Goal: Information Seeking & Learning: Find specific fact

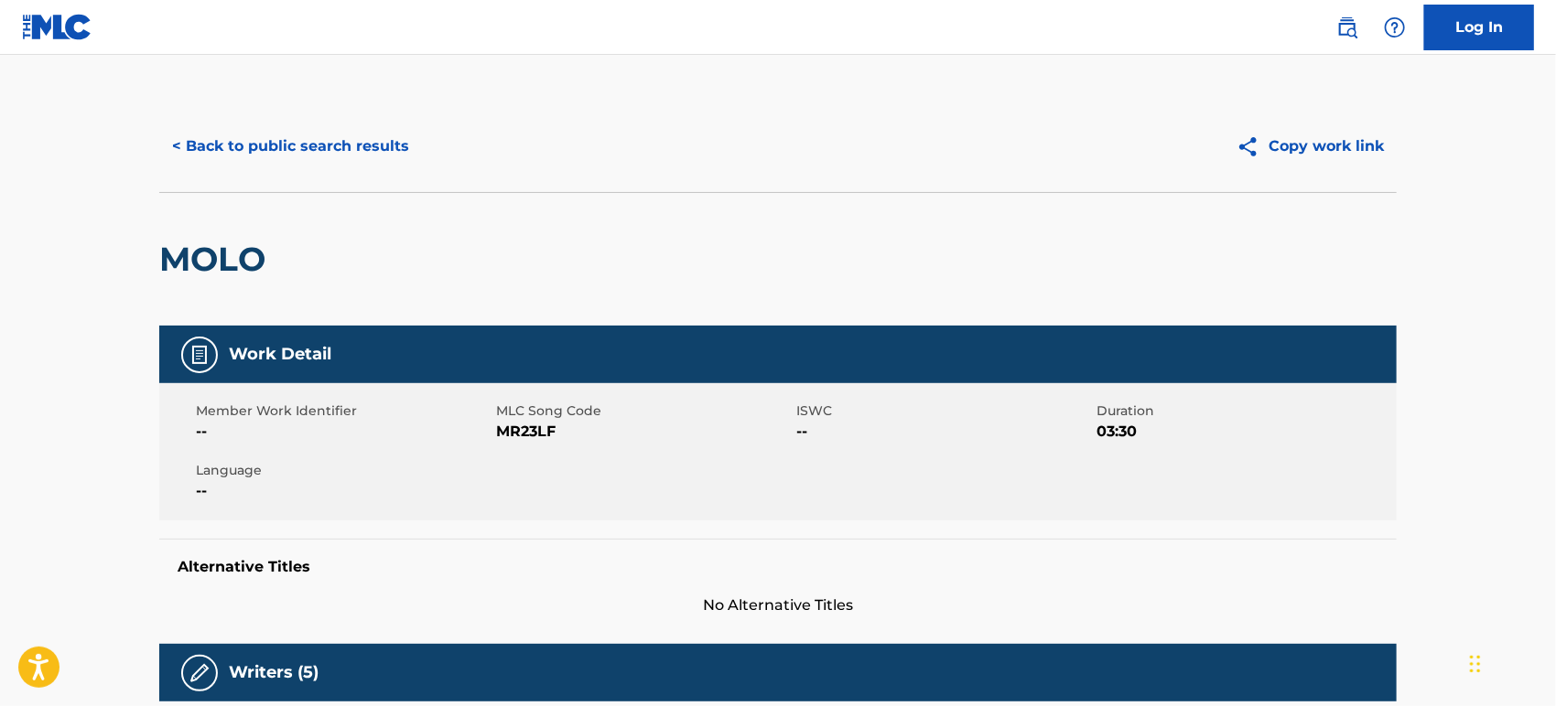
click at [244, 134] on button "< Back to public search results" at bounding box center [290, 147] width 263 height 46
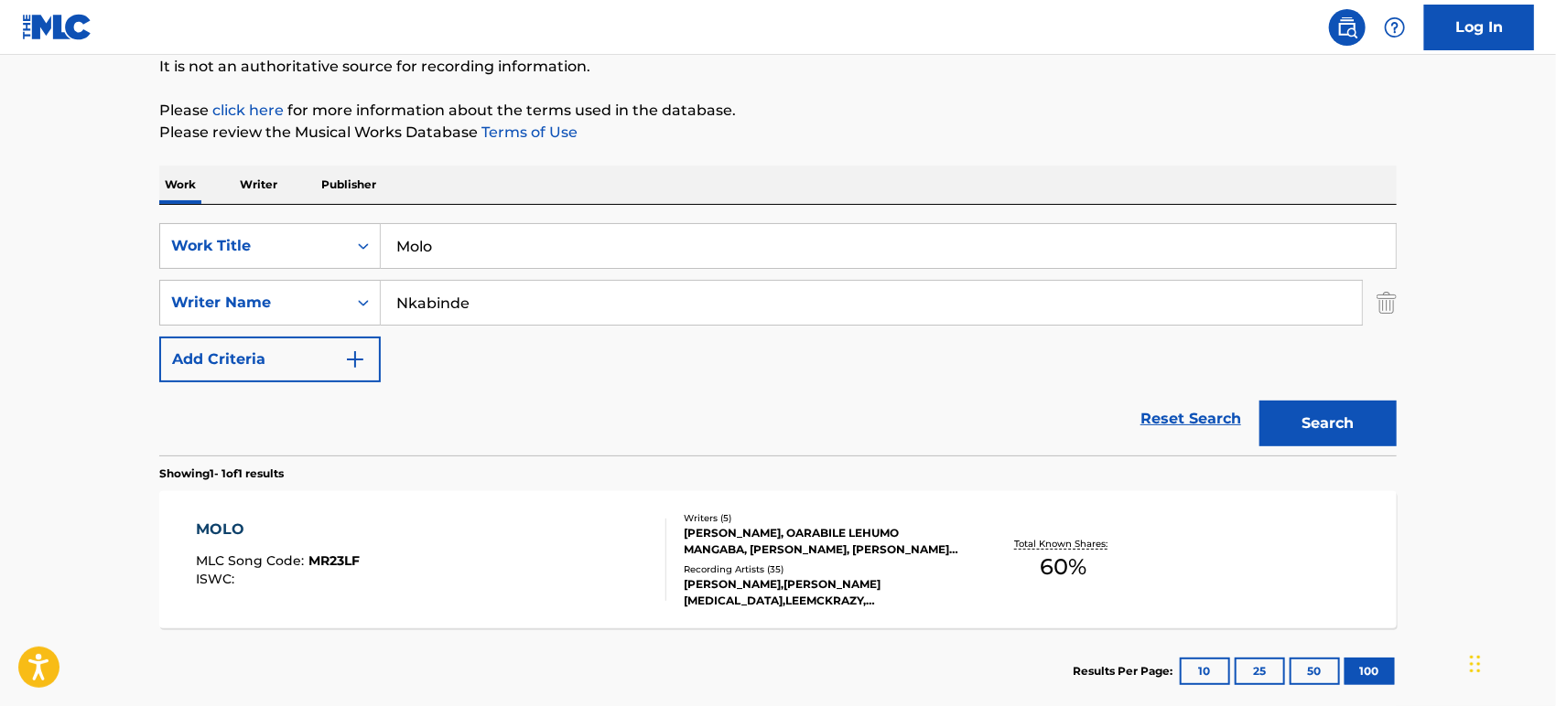
click at [775, 239] on input "Molo" at bounding box center [888, 246] width 1015 height 44
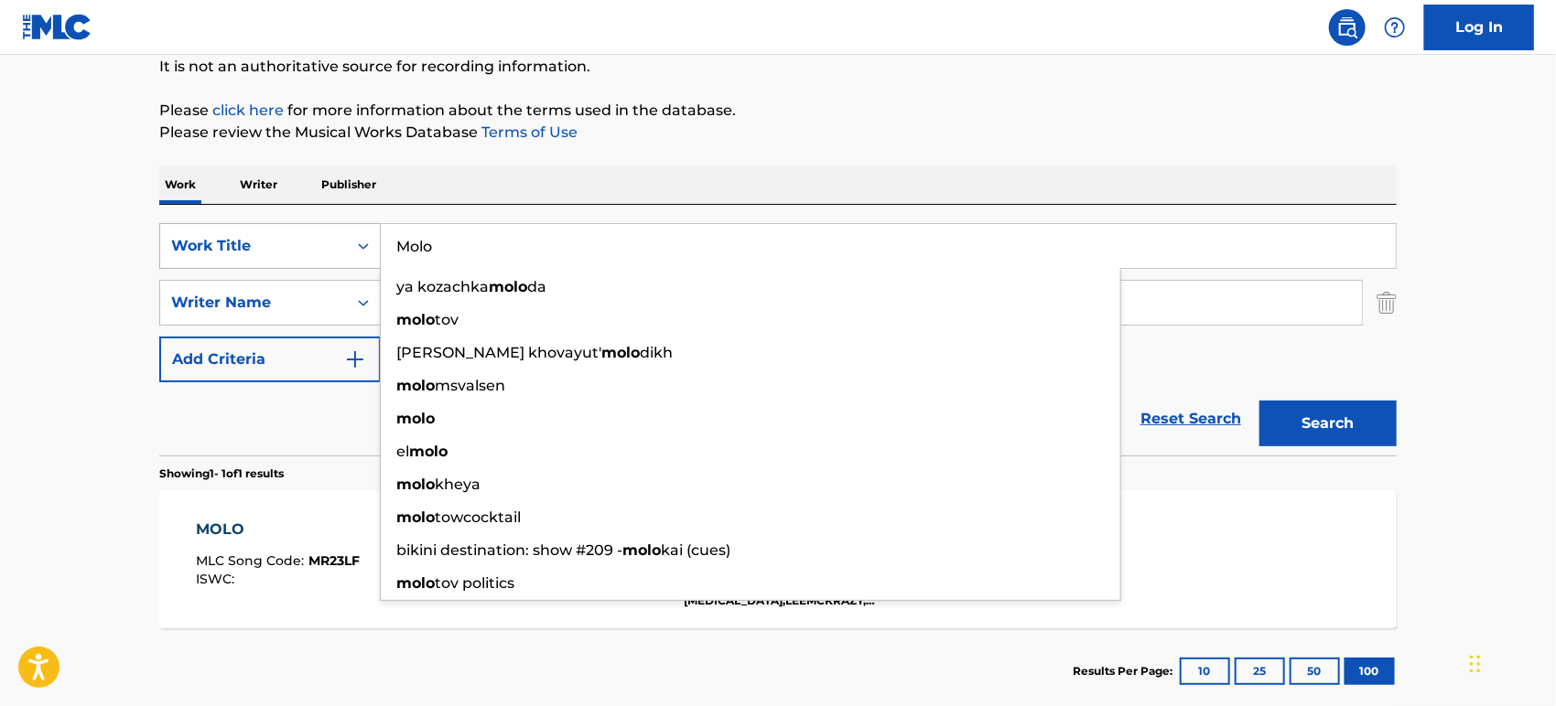
drag, startPoint x: 630, startPoint y: 241, endPoint x: 315, endPoint y: 243, distance: 315.7
click at [315, 243] on div "SearchWithCriteria349e8f4a-beb4-4620-aa77-9abc9daa3d0b Work Title Molo ya kozac…" at bounding box center [777, 246] width 1237 height 46
paste input "Unspoken Word"
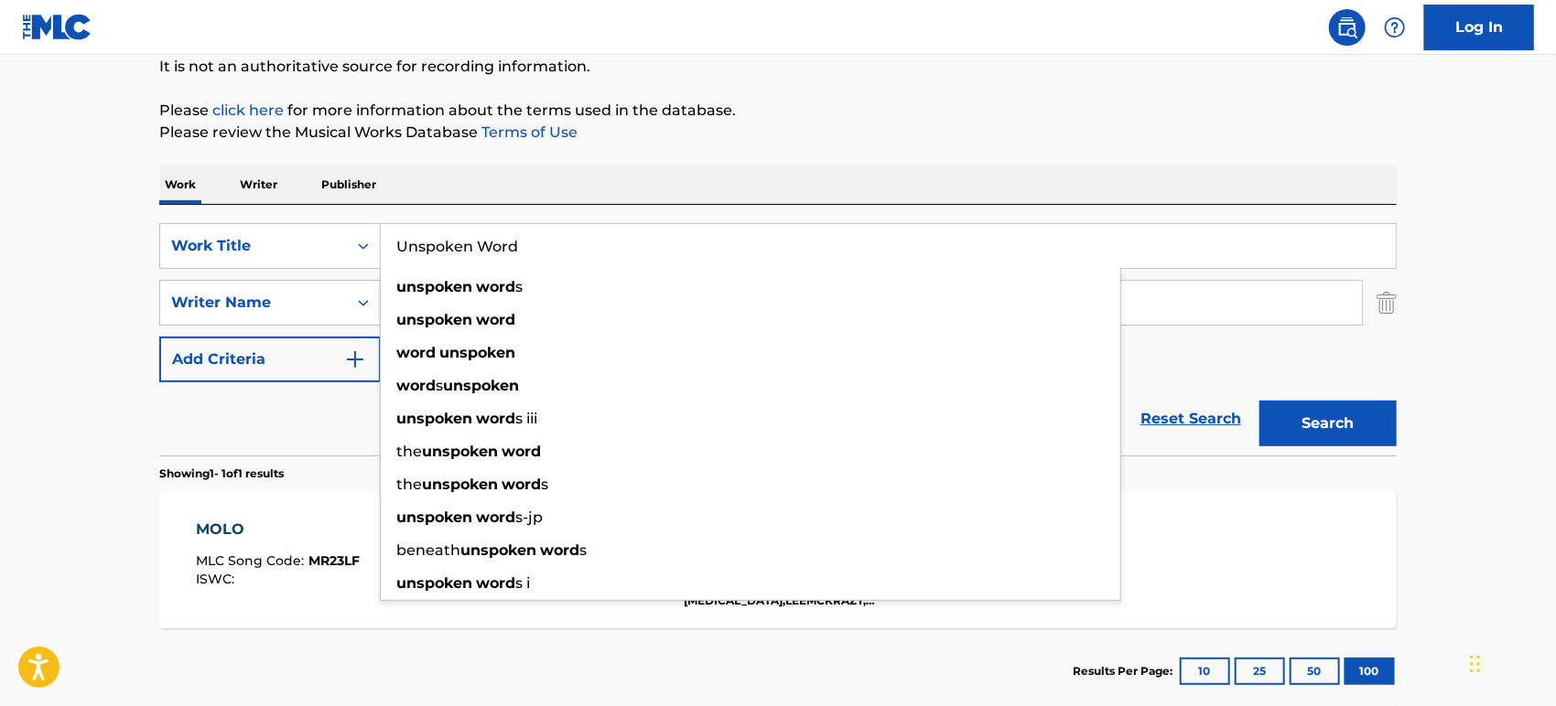
type input "Unspoken Word"
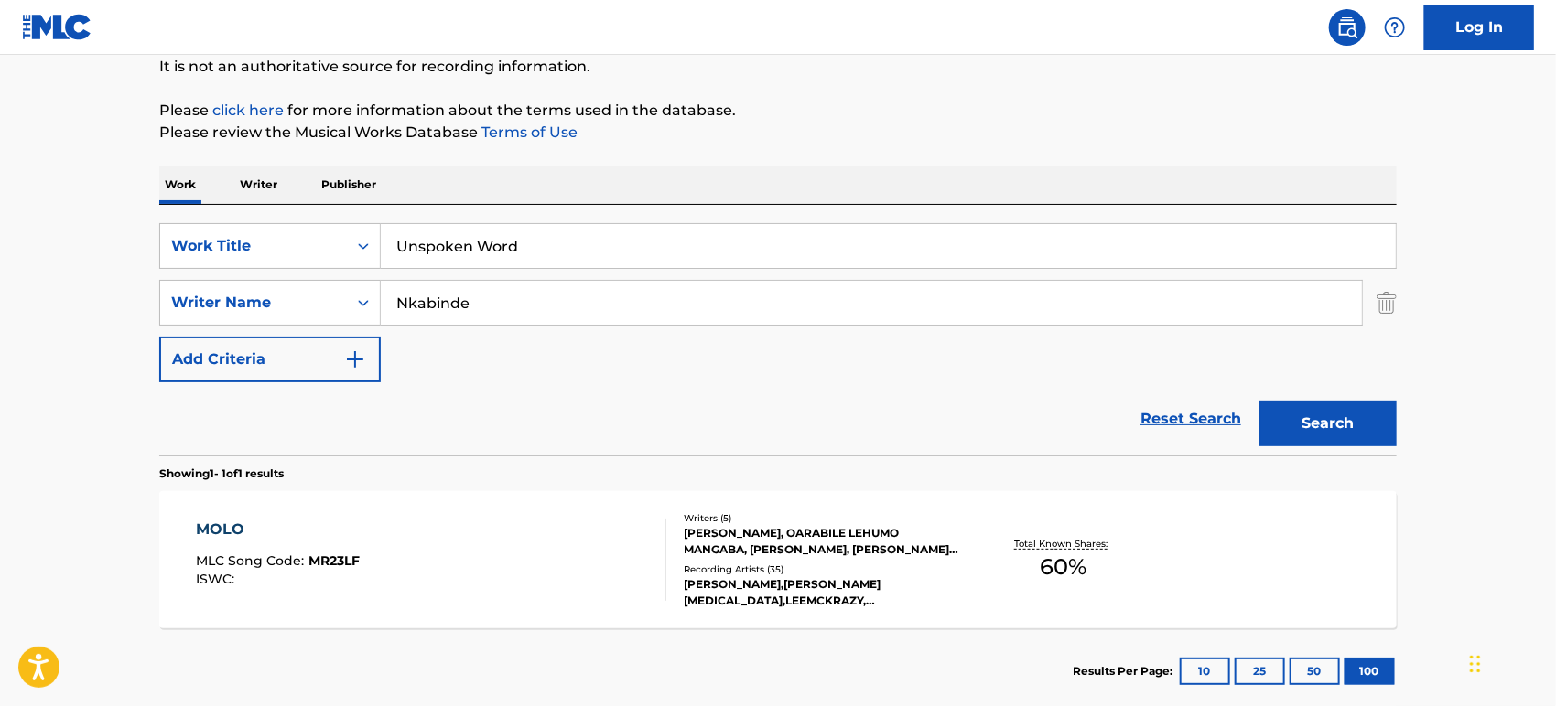
click at [799, 157] on div "The MLC Public Work Search The accuracy and completeness of The MLC's data is d…" at bounding box center [777, 316] width 1281 height 798
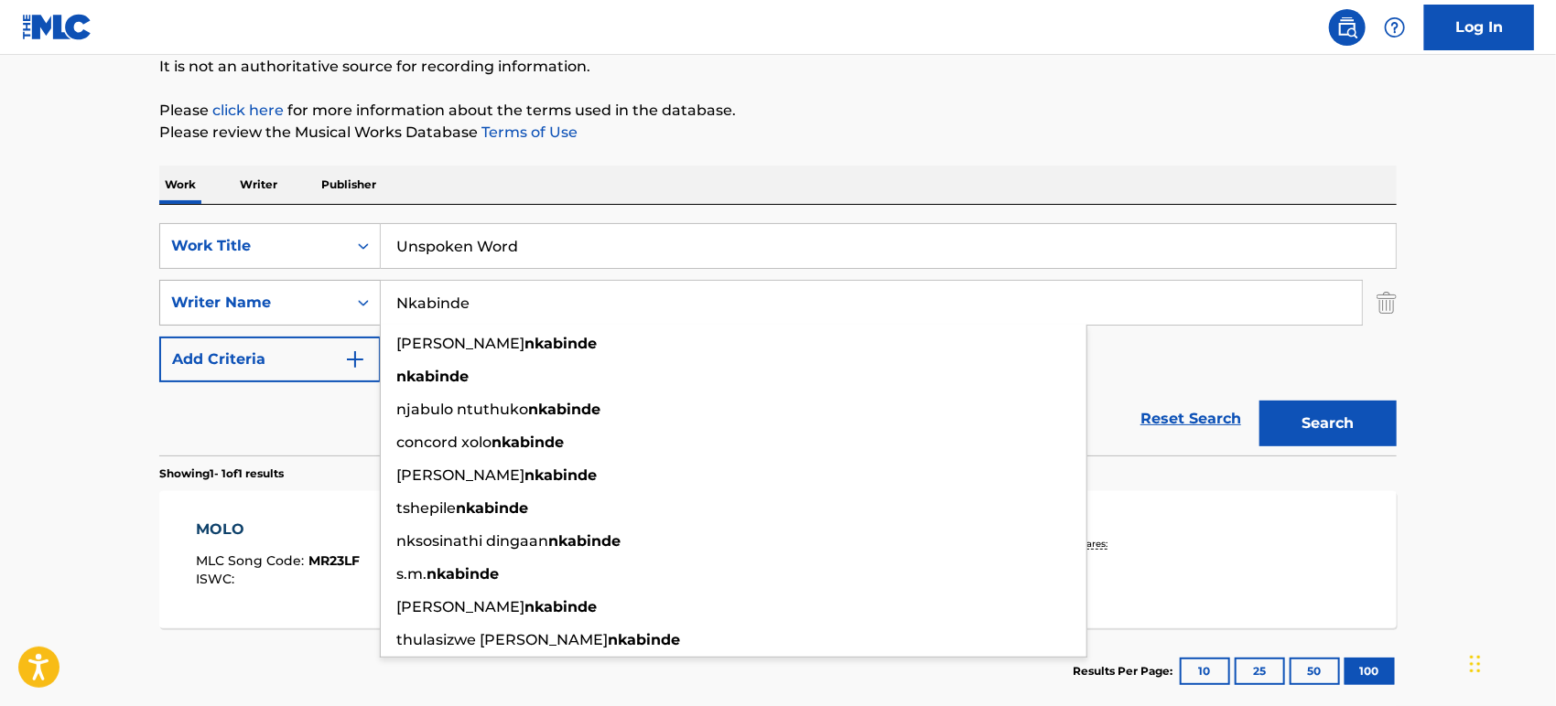
drag, startPoint x: 499, startPoint y: 301, endPoint x: 316, endPoint y: 301, distance: 183.0
click at [260, 295] on div "SearchWithCriteria872cbead-3c53-4aa2-8c8b-65dd6c5ff0c4 Writer Name [PERSON_NAME…" at bounding box center [777, 303] width 1237 height 46
paste input "gxanga"
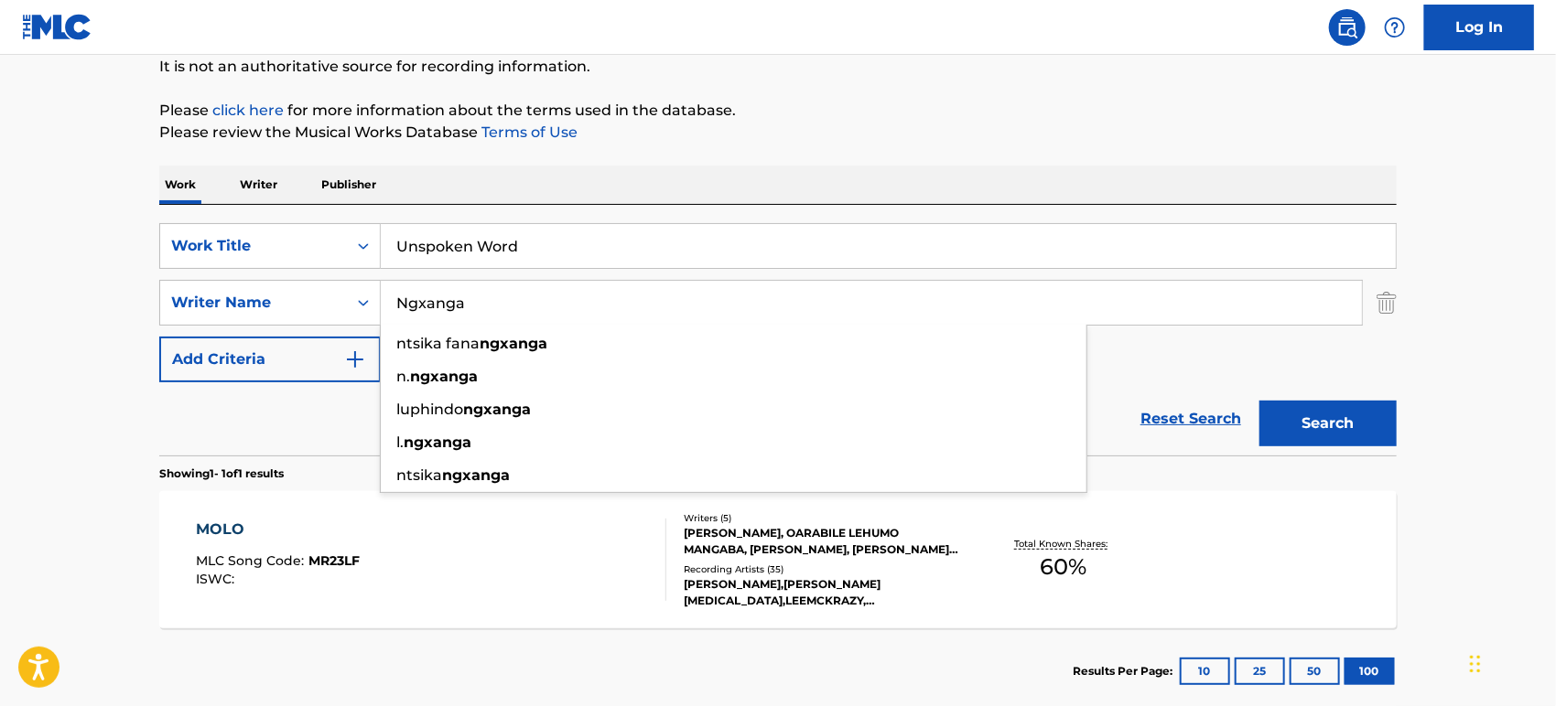
type input "Ngxanga"
click at [1315, 417] on button "Search" at bounding box center [1327, 424] width 137 height 46
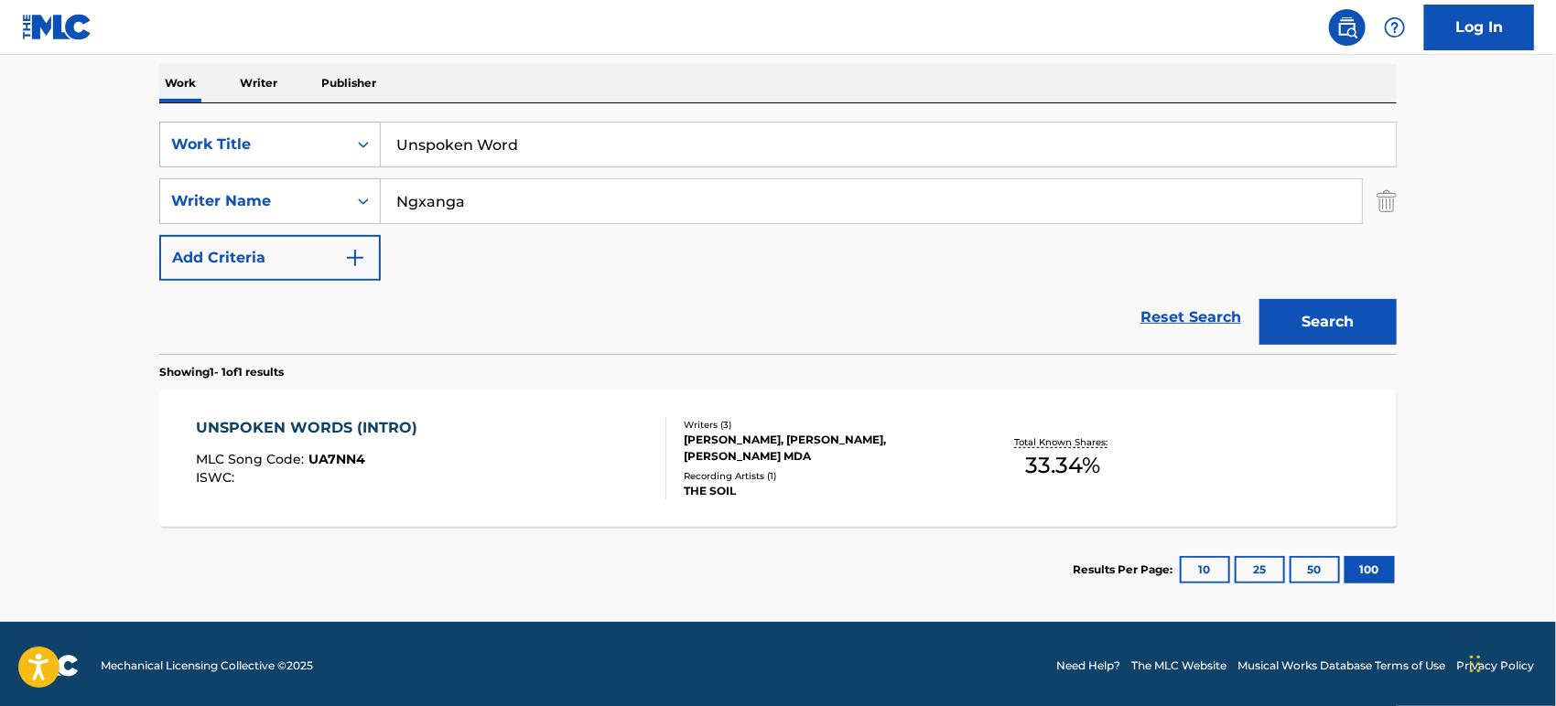
scroll to position [288, 0]
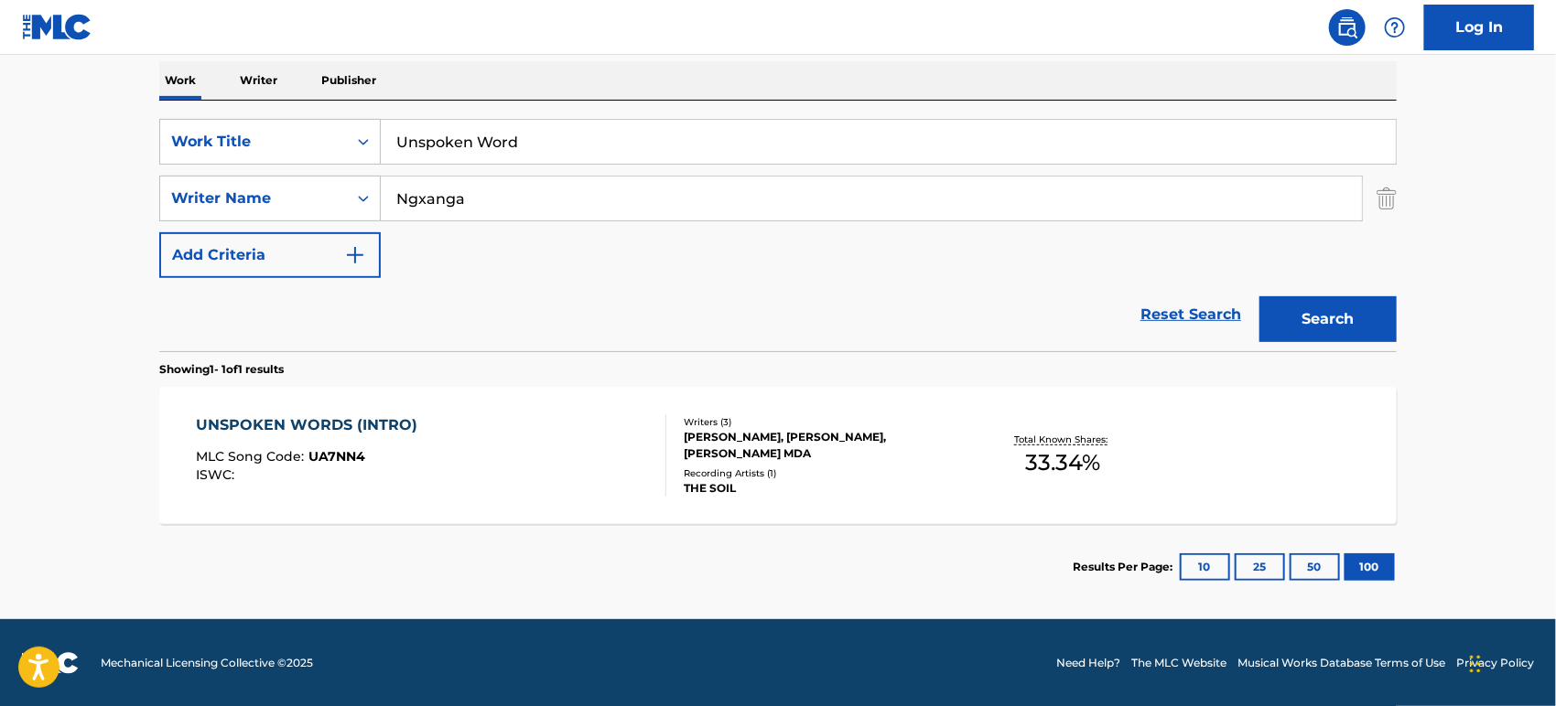
click at [420, 439] on div "UNSPOKEN WORDS (INTRO) MLC Song Code : UA7NN4 ISWC :" at bounding box center [312, 456] width 231 height 82
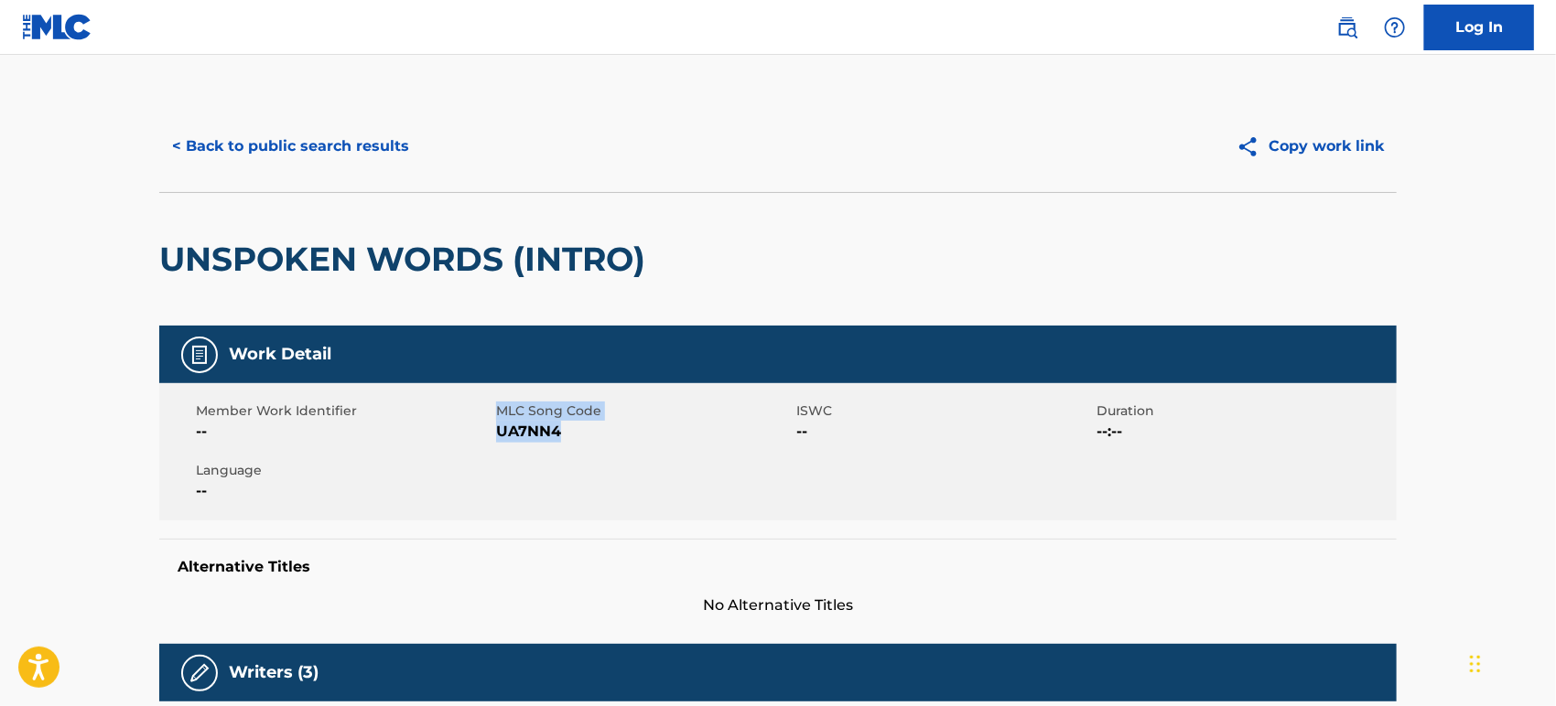
drag, startPoint x: 568, startPoint y: 426, endPoint x: 465, endPoint y: 431, distance: 103.5
click at [465, 431] on div "Member Work Identifier -- MLC Song Code UA7NN4 ISWC -- Duration --:-- Language …" at bounding box center [777, 451] width 1237 height 137
click at [516, 437] on span "UA7NN4" at bounding box center [644, 432] width 296 height 22
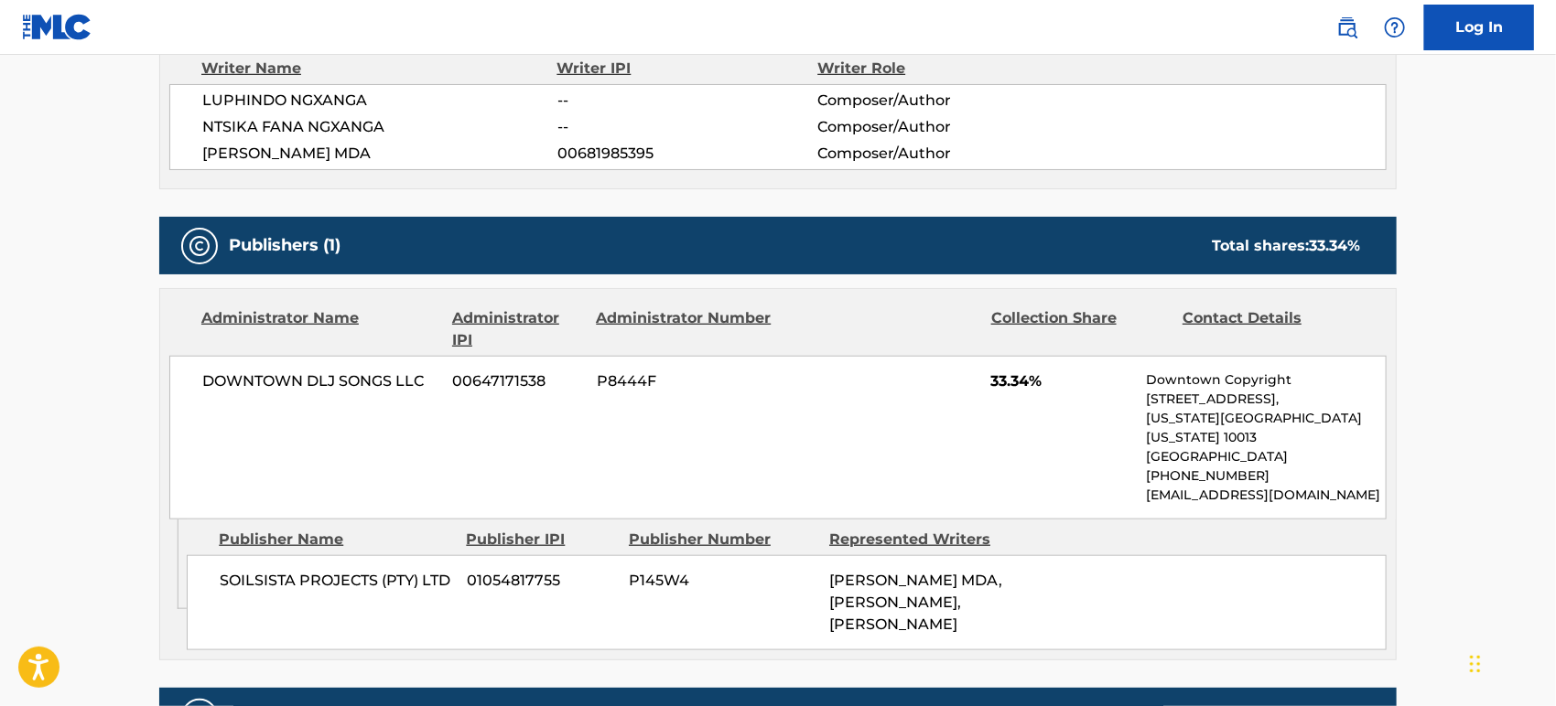
scroll to position [711, 0]
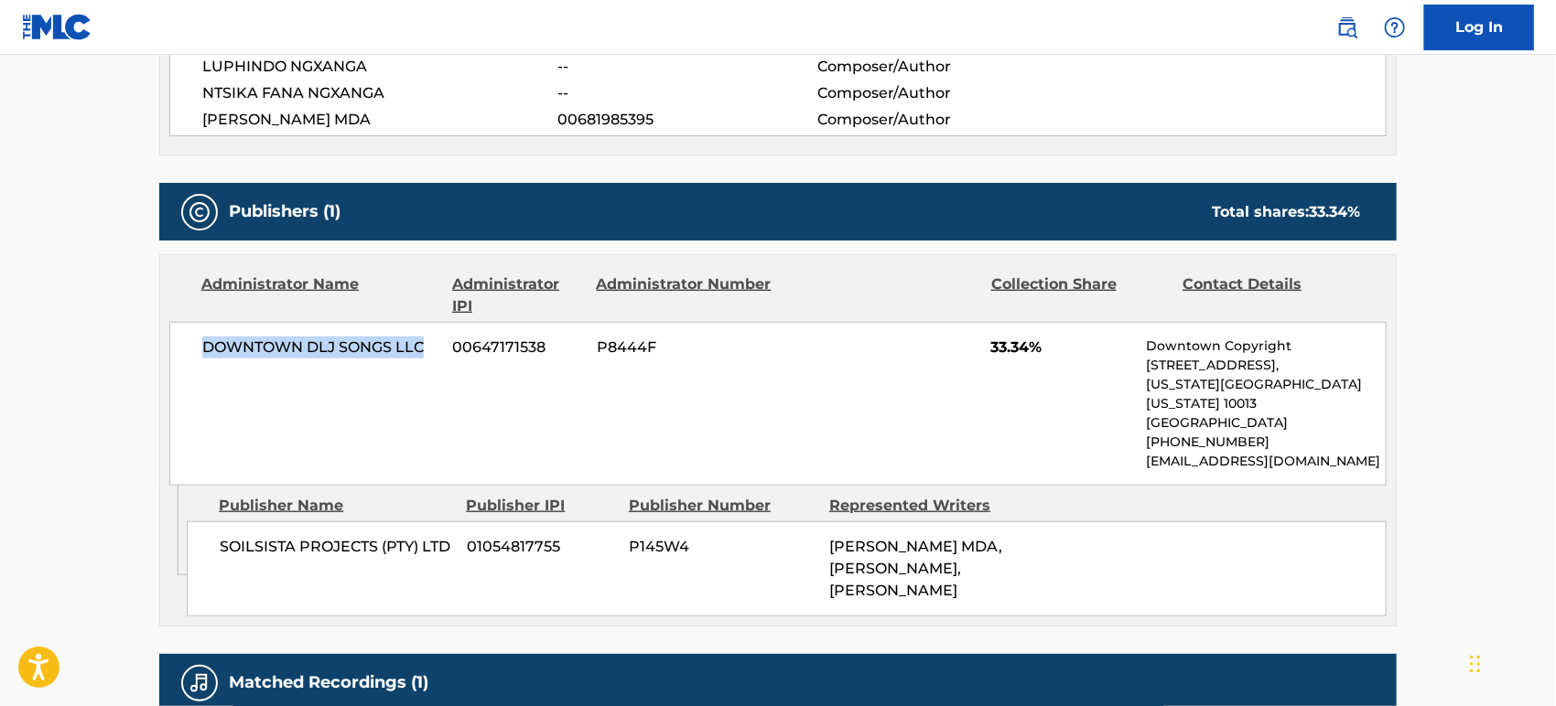
drag, startPoint x: 434, startPoint y: 352, endPoint x: 195, endPoint y: 351, distance: 238.8
click at [195, 351] on div "DOWNTOWN DLJ SONGS LLC 00647171538 P8444F 33.34% Downtown Copyright [STREET_ADD…" at bounding box center [777, 404] width 1217 height 164
copy span "DOWNTOWN DLJ SONGS LLC"
click at [373, 423] on div "DOWNTOWN DLJ SONGS LLC 00647171538 P8444F 33.34% Downtown Copyright [STREET_ADD…" at bounding box center [777, 404] width 1217 height 164
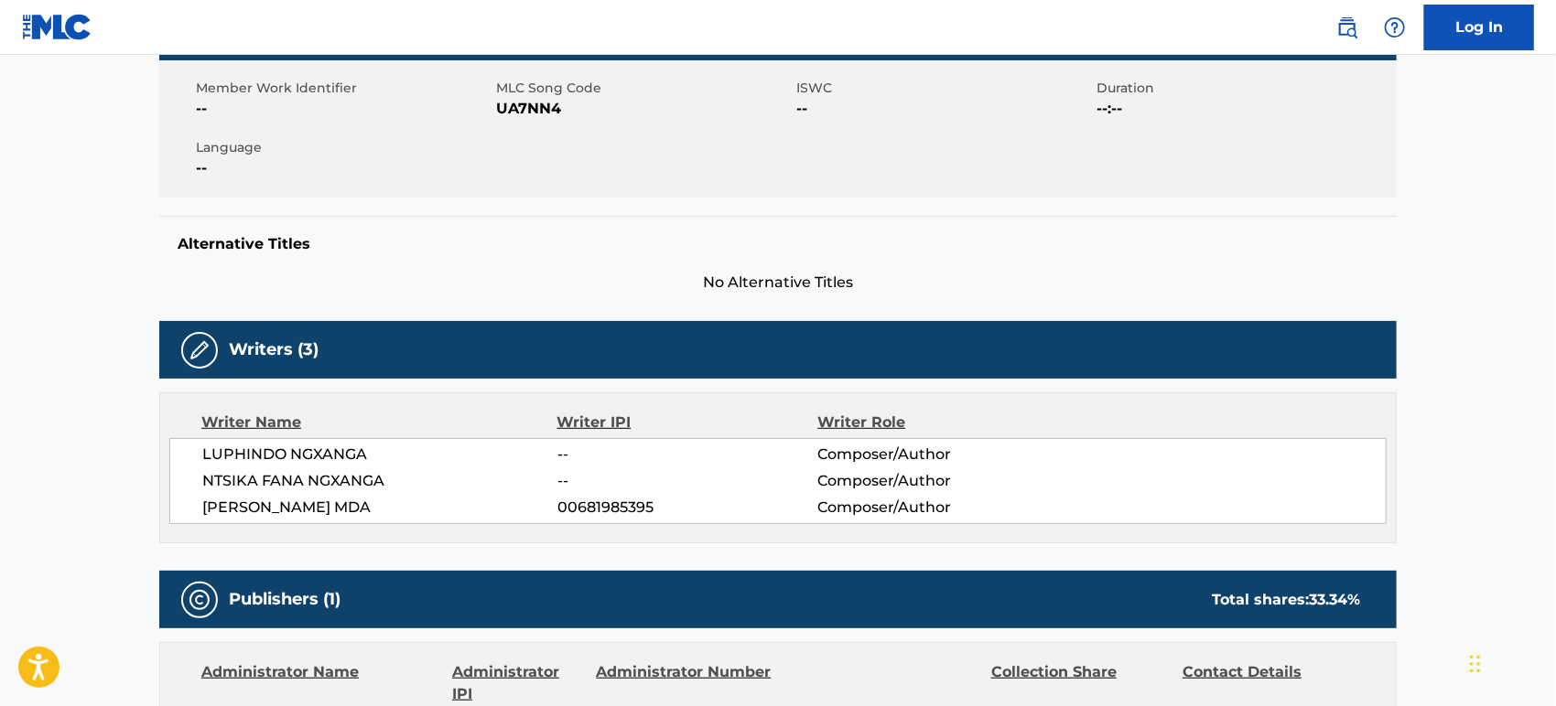
scroll to position [0, 0]
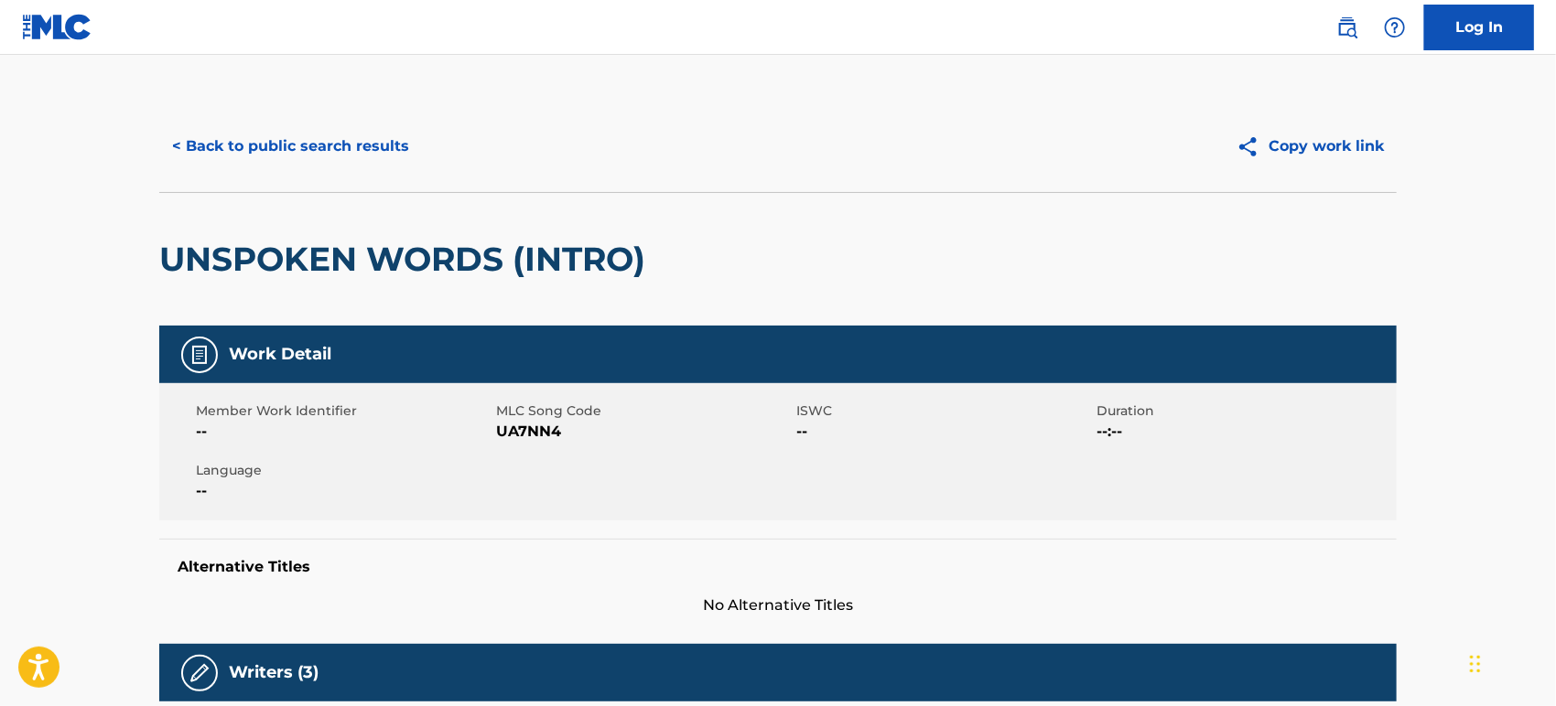
click at [296, 156] on button "< Back to public search results" at bounding box center [290, 147] width 263 height 46
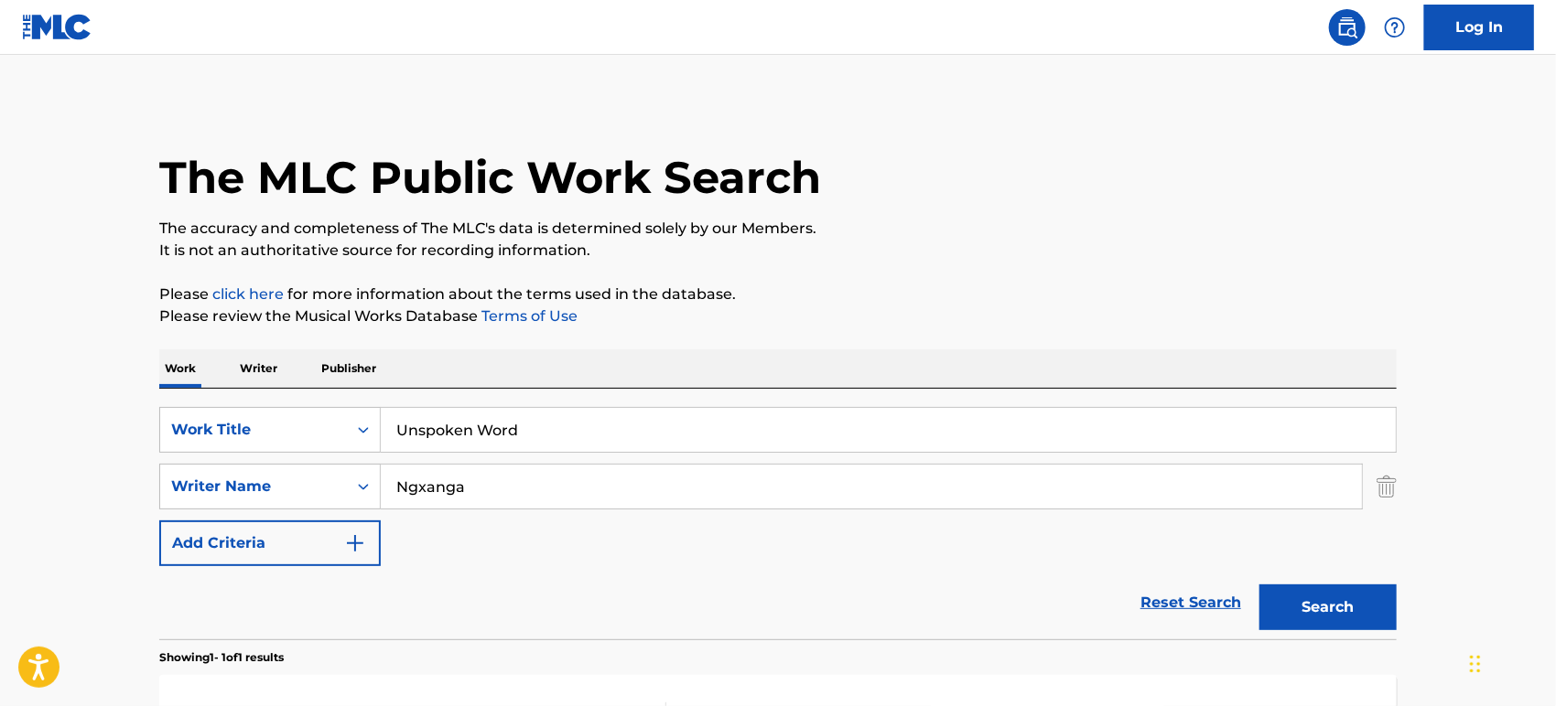
scroll to position [184, 0]
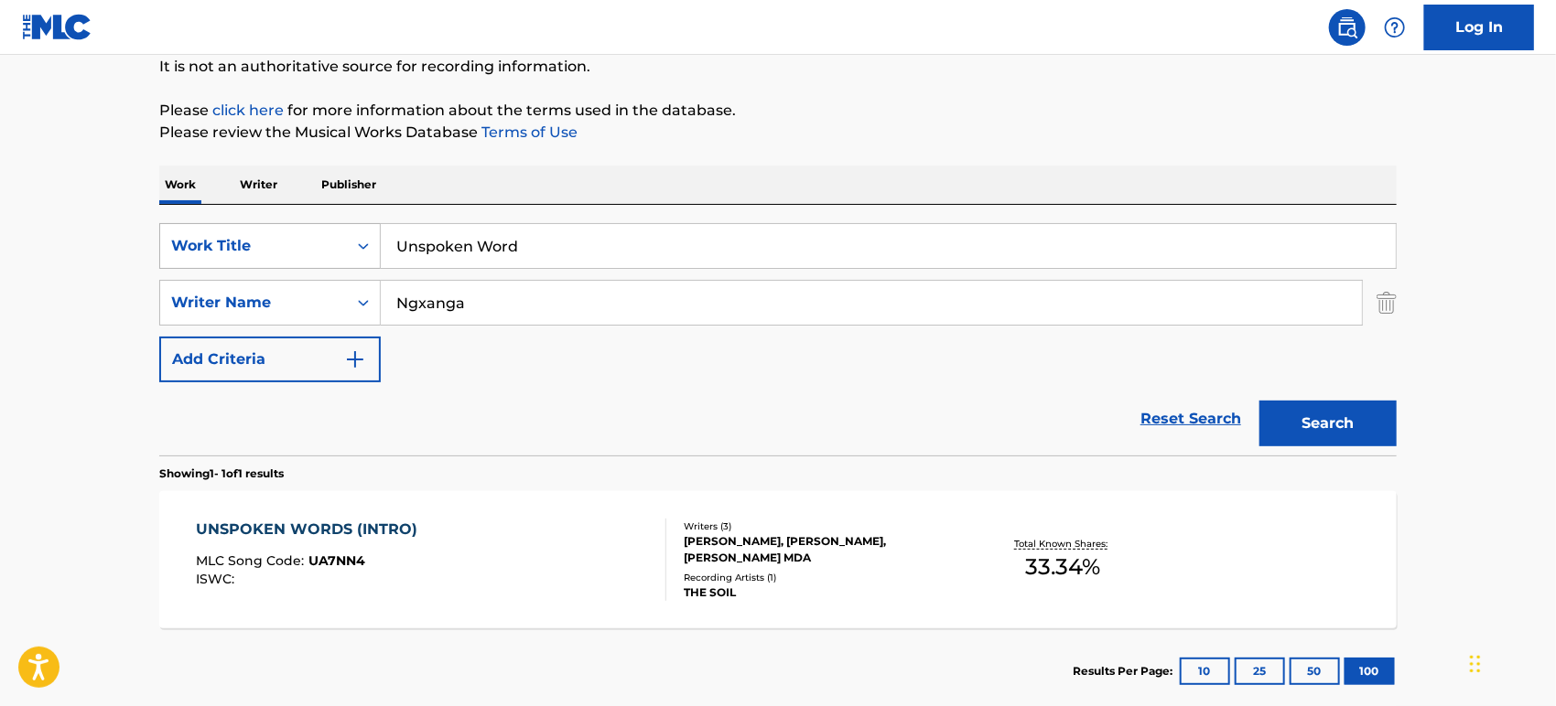
drag, startPoint x: 541, startPoint y: 234, endPoint x: 252, endPoint y: 238, distance: 289.2
click at [205, 240] on div "SearchWithCriteria349e8f4a-beb4-4620-aa77-9abc9daa3d0b Work Title Unspoken Word" at bounding box center [777, 246] width 1237 height 46
paste input "Ngizojabula"
type input "Ngizojabula"
drag, startPoint x: 556, startPoint y: 293, endPoint x: 198, endPoint y: 291, distance: 358.7
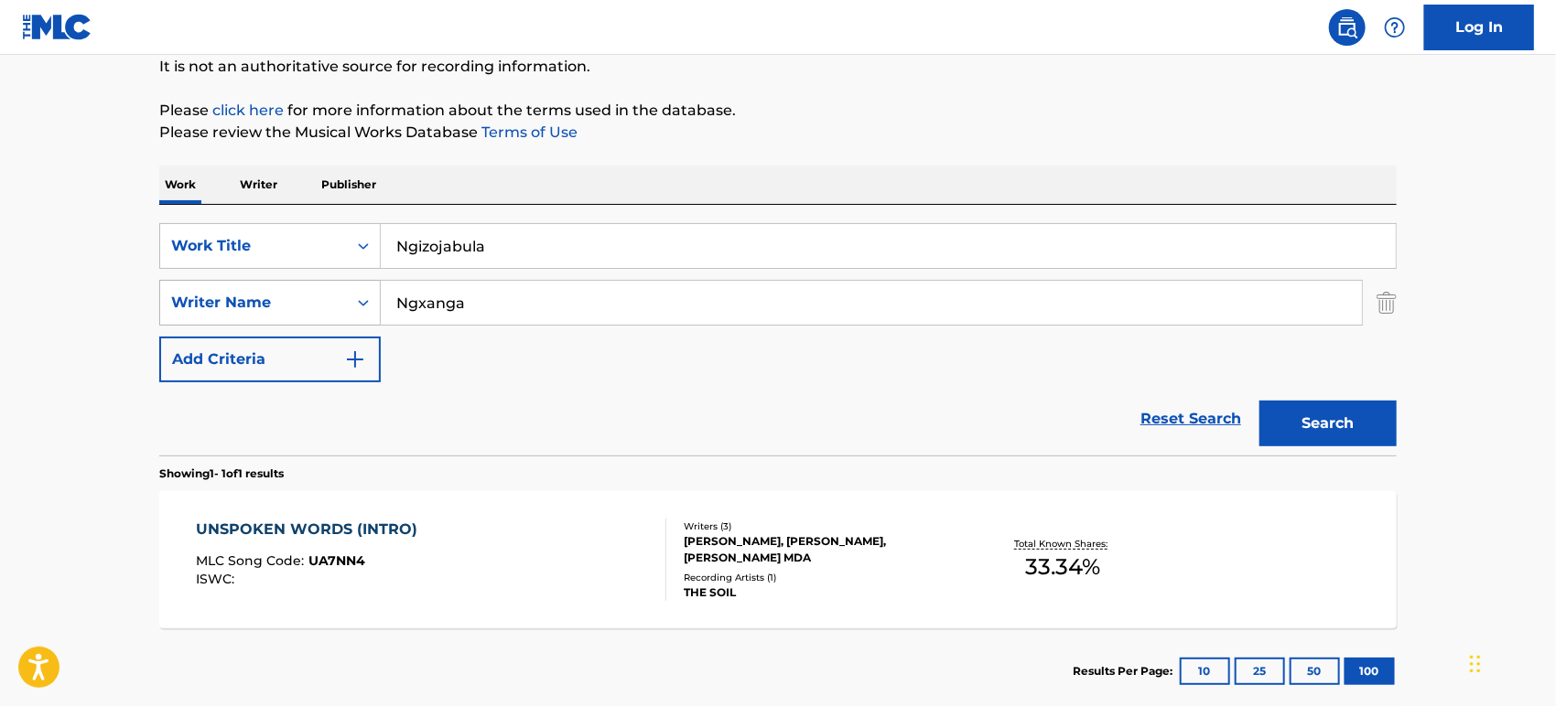
click at [198, 291] on div "SearchWithCriteria872cbead-3c53-4aa2-8c8b-65dd6c5ff0c4 Writer Name [PERSON_NAME]" at bounding box center [777, 303] width 1237 height 46
paste input "Bamford"
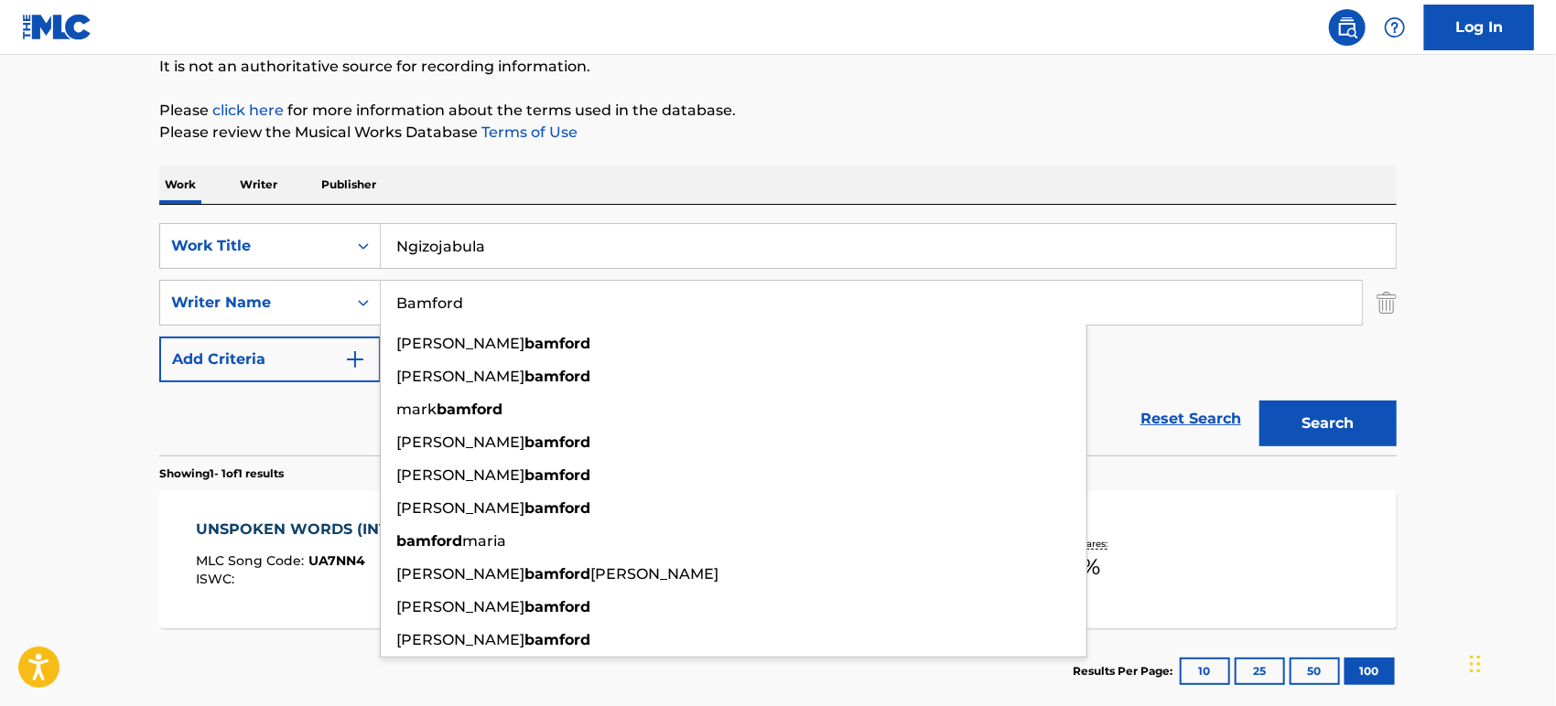
click at [1276, 441] on button "Search" at bounding box center [1327, 424] width 137 height 46
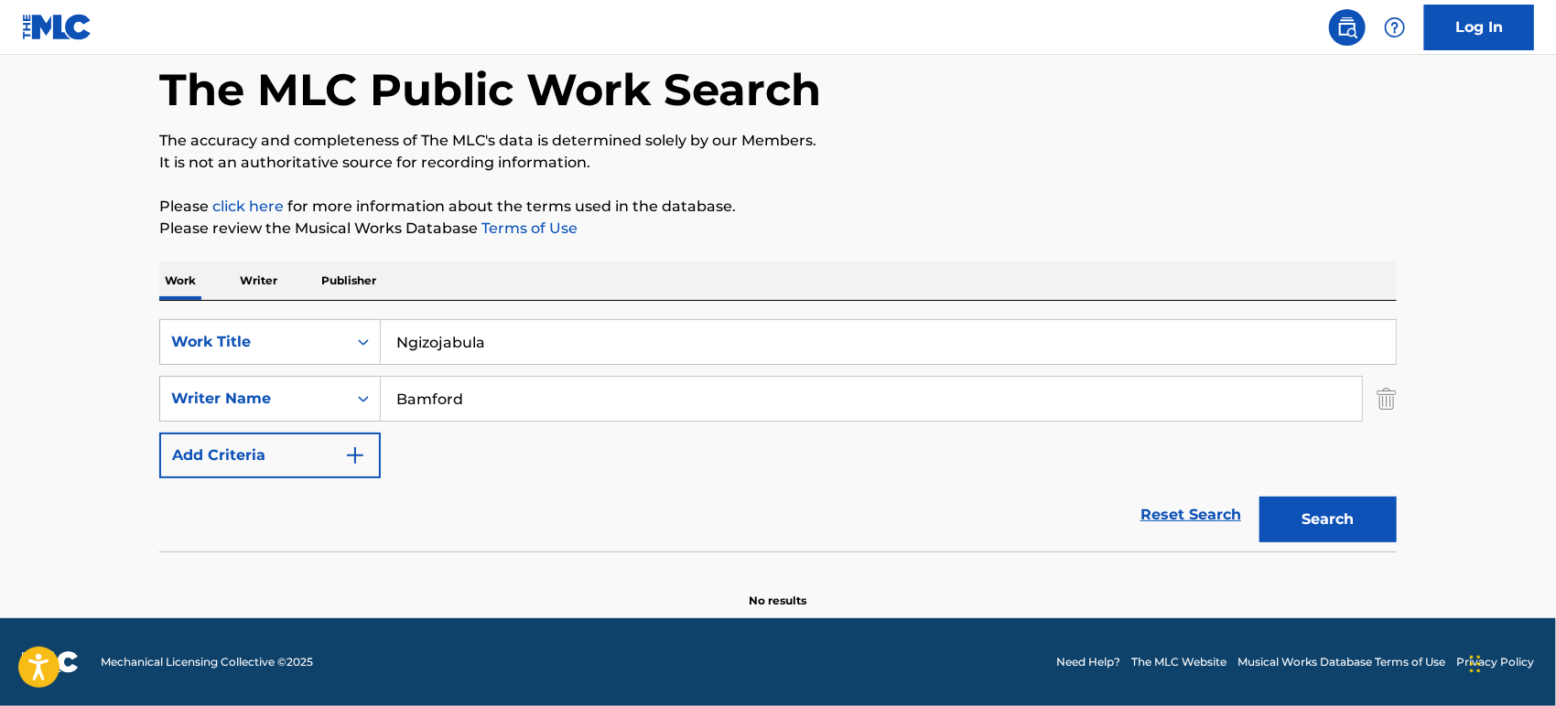
scroll to position [87, 0]
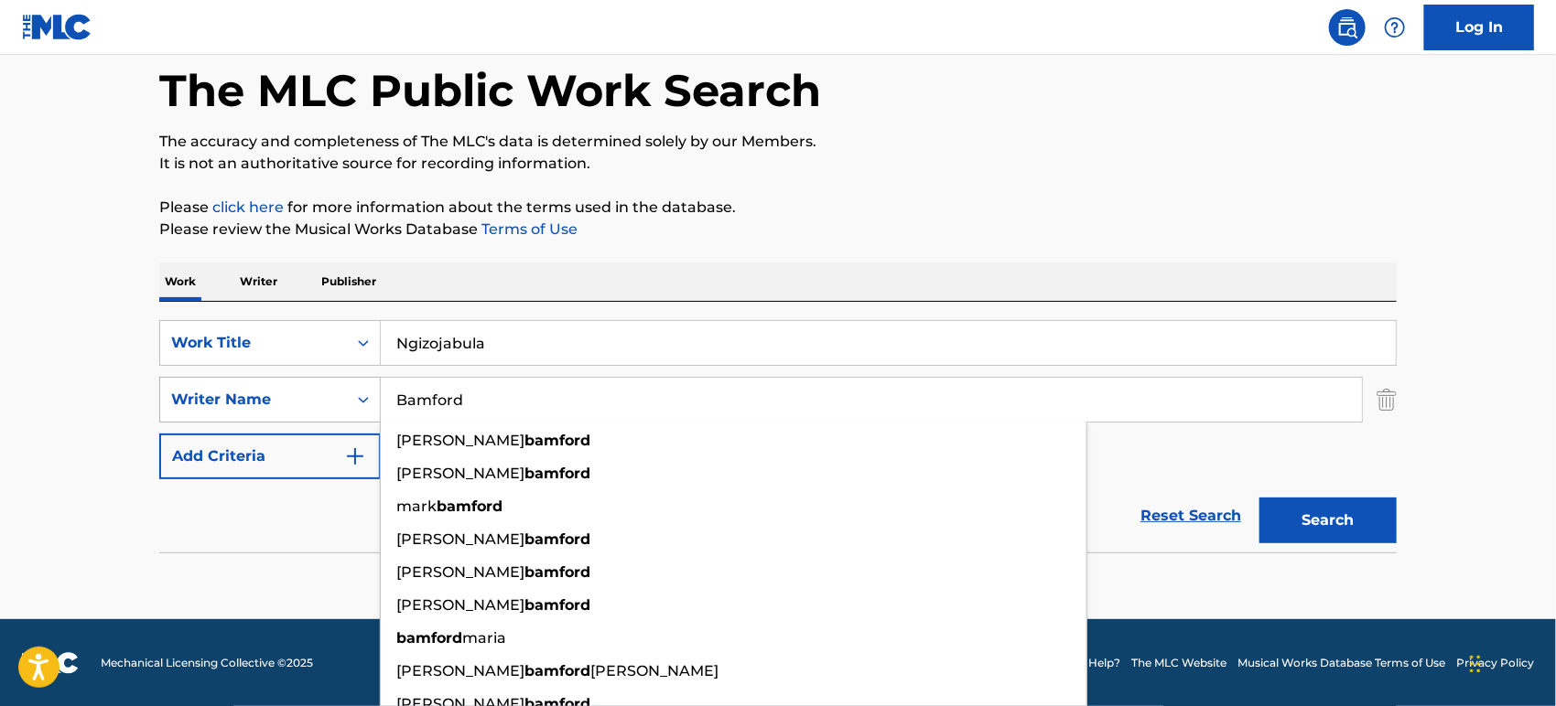
drag, startPoint x: 555, startPoint y: 381, endPoint x: 344, endPoint y: 387, distance: 210.6
click at [339, 387] on div "SearchWithCriteria872cbead-3c53-4aa2-8c8b-65dd6c5ff0c4 Writer Name Bamford [PER…" at bounding box center [777, 400] width 1237 height 46
paste input "[PERSON_NAME]"
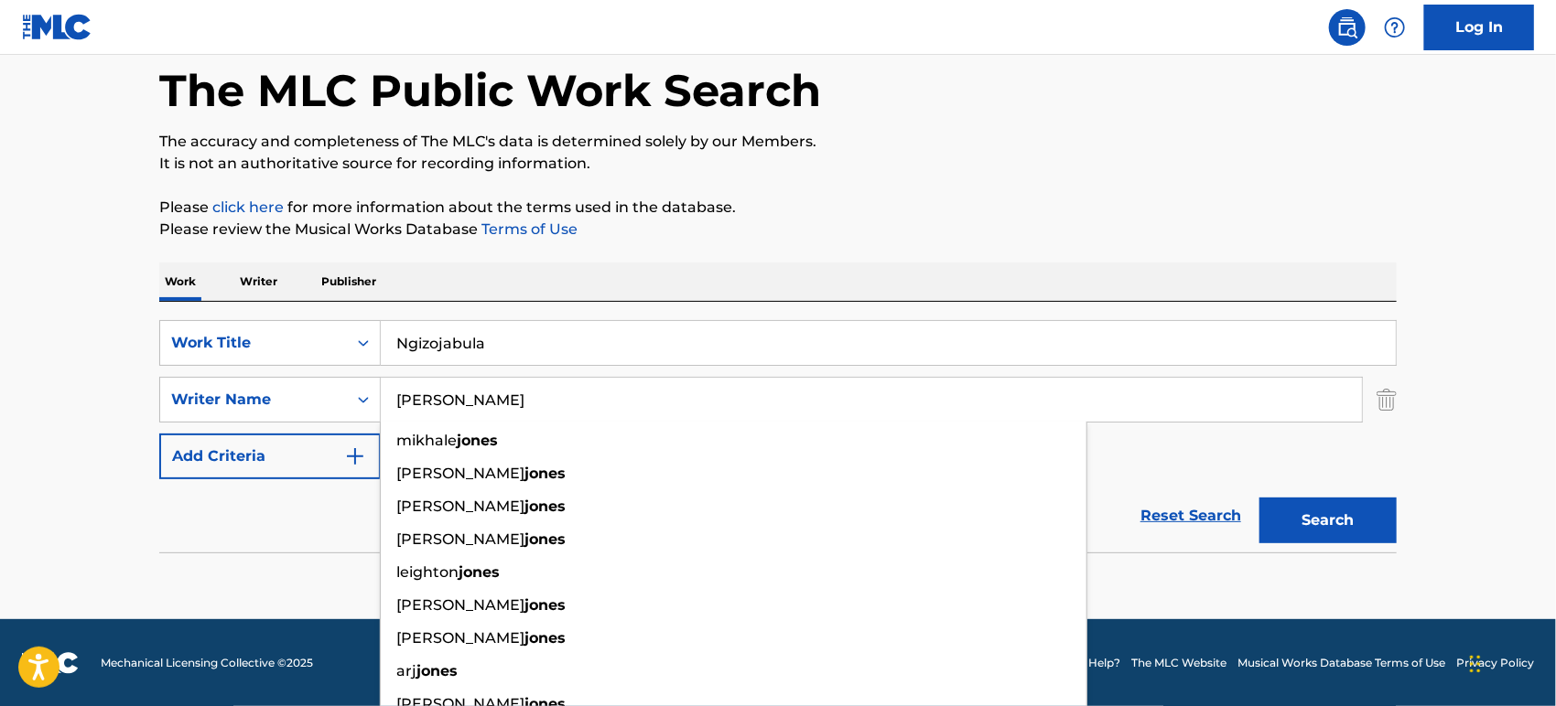
click at [1299, 519] on button "Search" at bounding box center [1327, 521] width 137 height 46
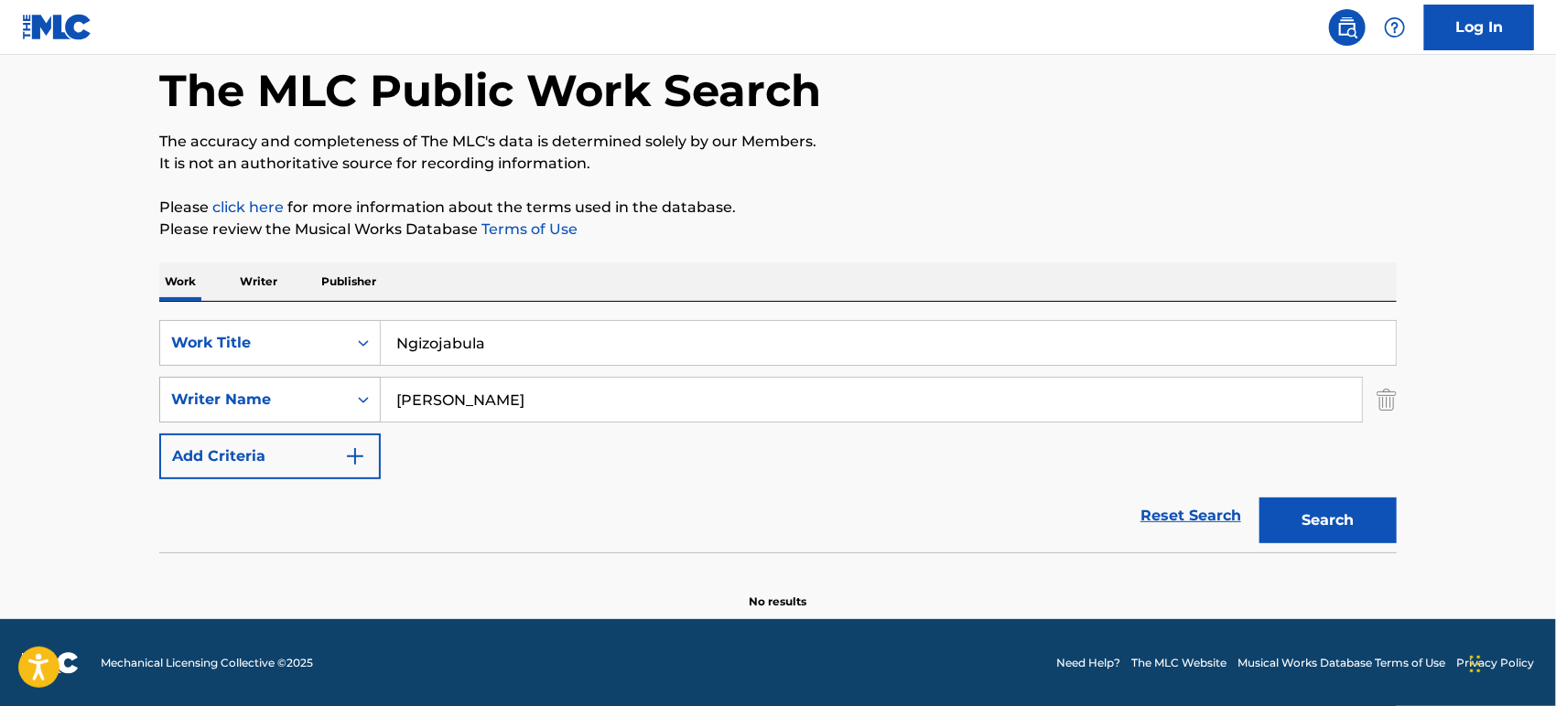
drag, startPoint x: 479, startPoint y: 403, endPoint x: 249, endPoint y: 403, distance: 230.6
click at [249, 403] on div "SearchWithCriteria872cbead-3c53-4aa2-8c8b-65dd6c5ff0c4 Writer Name [PERSON_NAME]" at bounding box center [777, 400] width 1237 height 46
paste input "Zwane"
click at [1328, 524] on button "Search" at bounding box center [1327, 521] width 137 height 46
drag, startPoint x: 468, startPoint y: 395, endPoint x: 318, endPoint y: 401, distance: 149.3
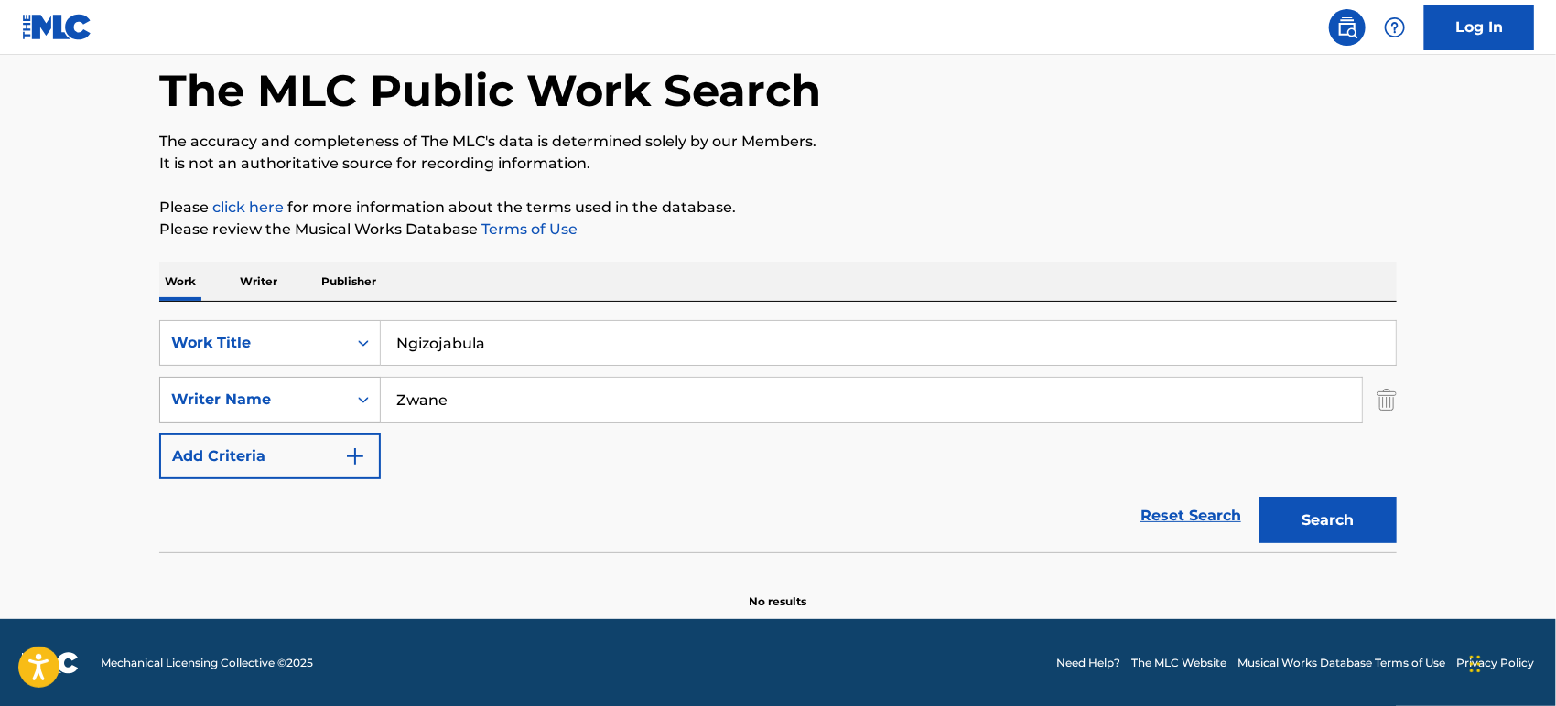
click at [318, 401] on div "SearchWithCriteria872cbead-3c53-4aa2-8c8b-65dd6c5ff0c4 Writer Name [PERSON_NAME]" at bounding box center [777, 400] width 1237 height 46
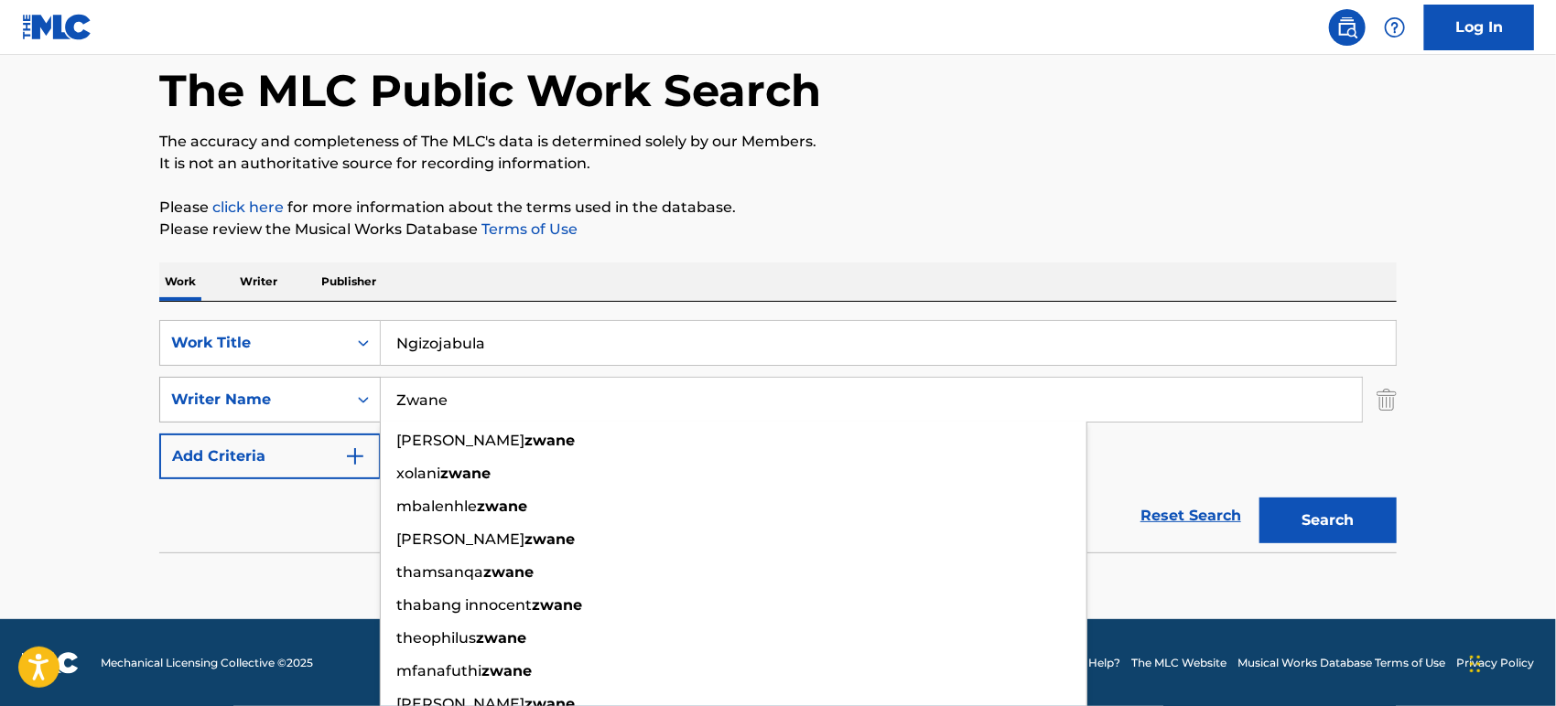
paste input "Earnshaw"
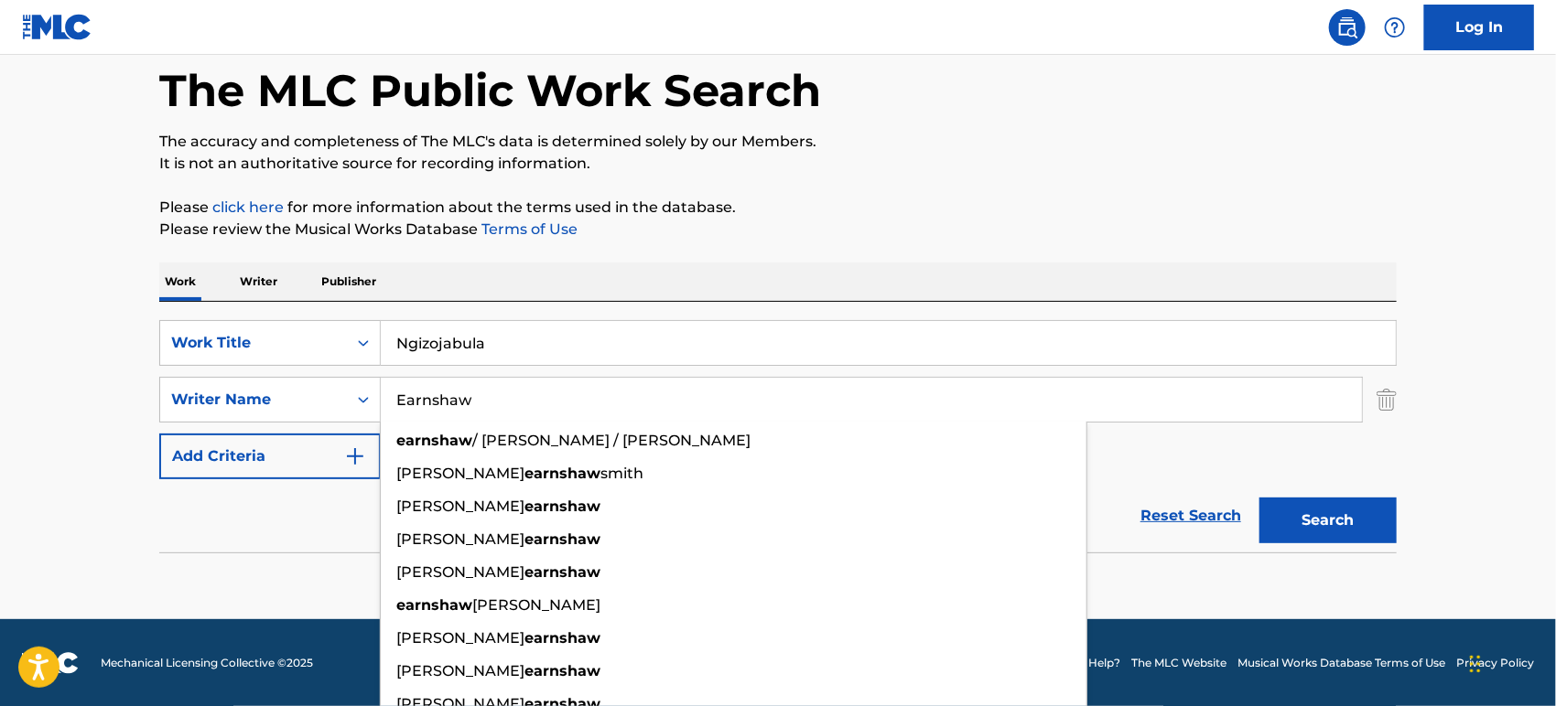
type input "Earnshaw"
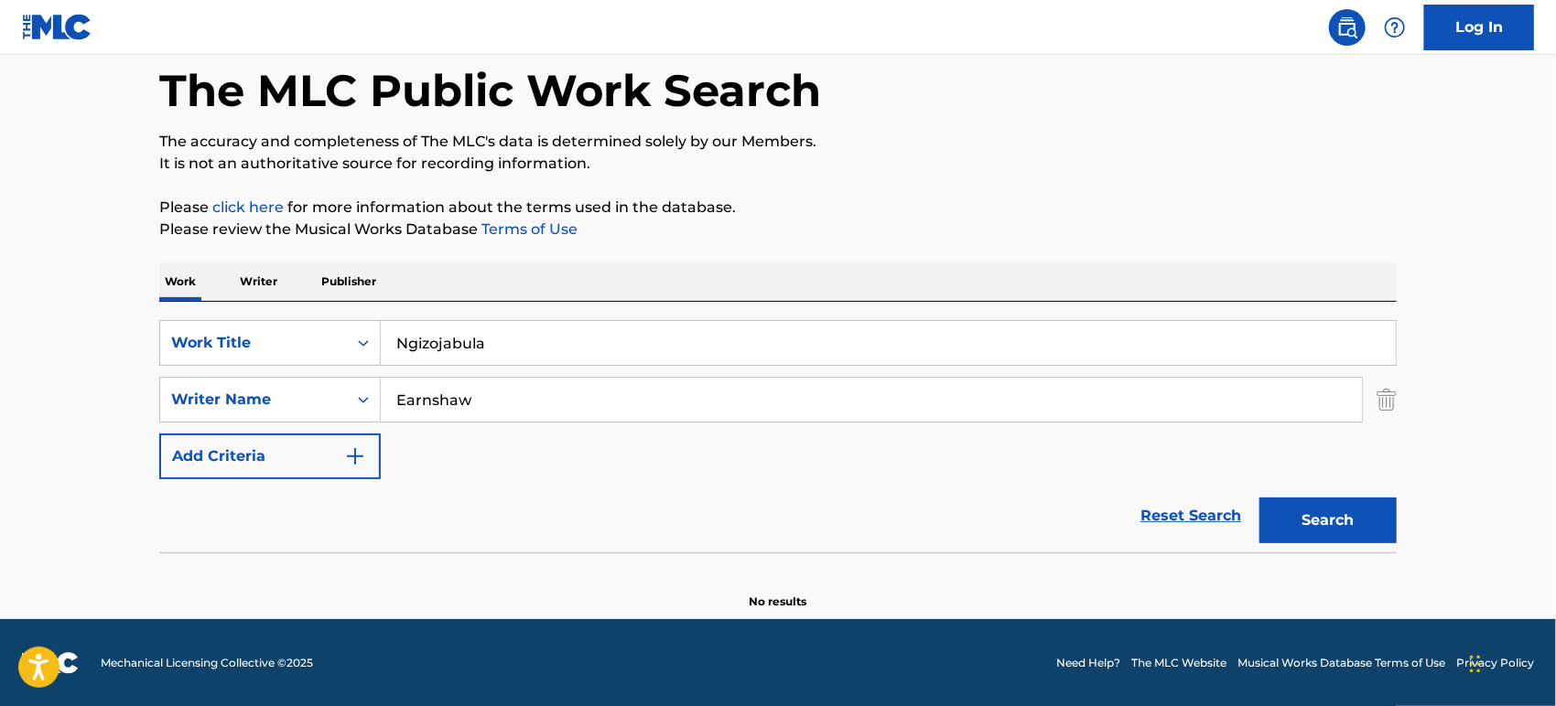
click at [1314, 522] on button "Search" at bounding box center [1327, 521] width 137 height 46
